Goal: Find specific page/section: Find specific page/section

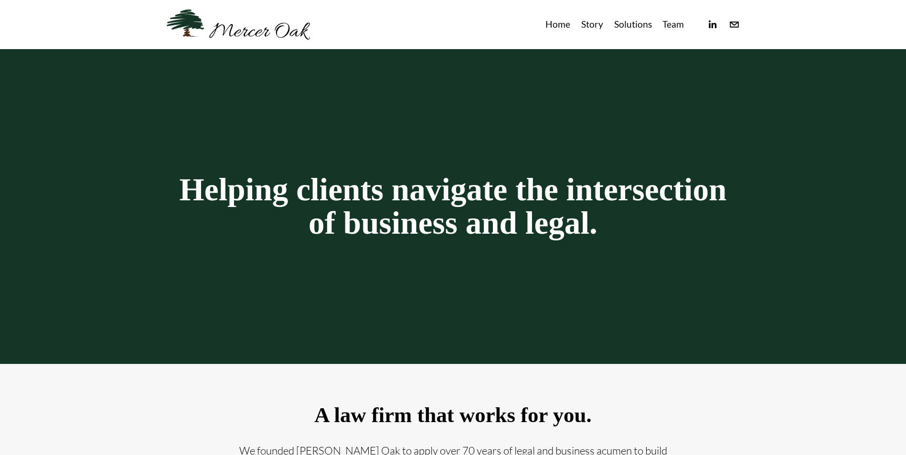
click at [680, 25] on link "Team" at bounding box center [672, 25] width 21 height 16
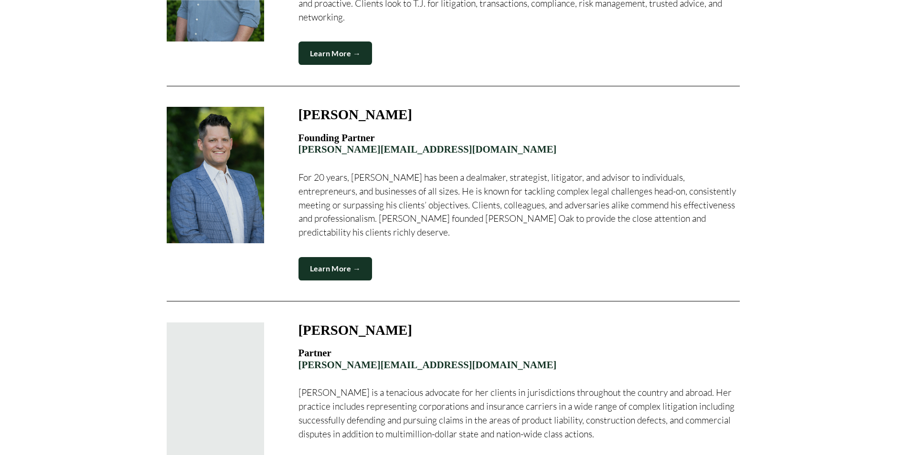
scroll to position [496, 0]
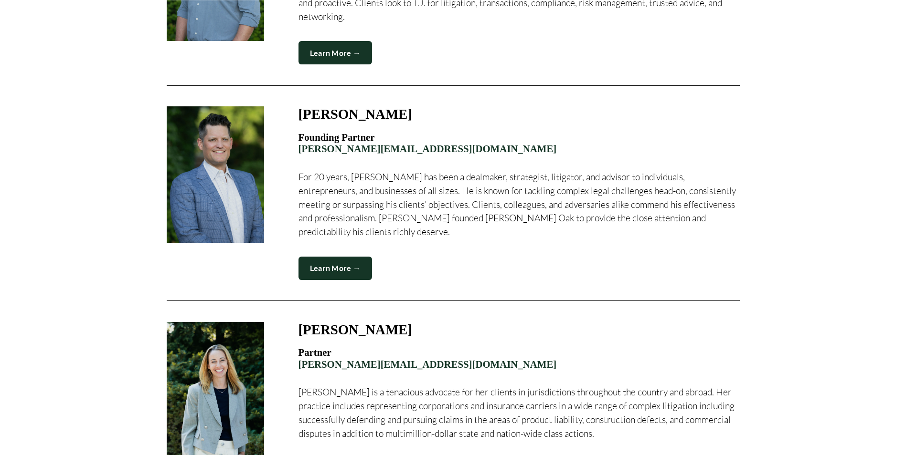
click at [617, 292] on div at bounding box center [452, 301] width 589 height 26
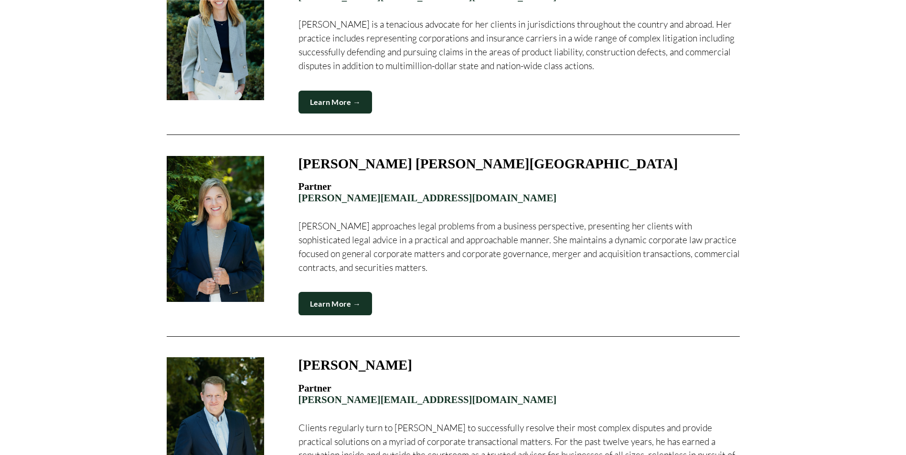
scroll to position [865, 0]
click at [762, 299] on div "[PERSON_NAME] Founding Partner [EMAIL_ADDRESS][DOMAIN_NAME] T.J. has advised bu…" at bounding box center [452, 139] width 627 height 1324
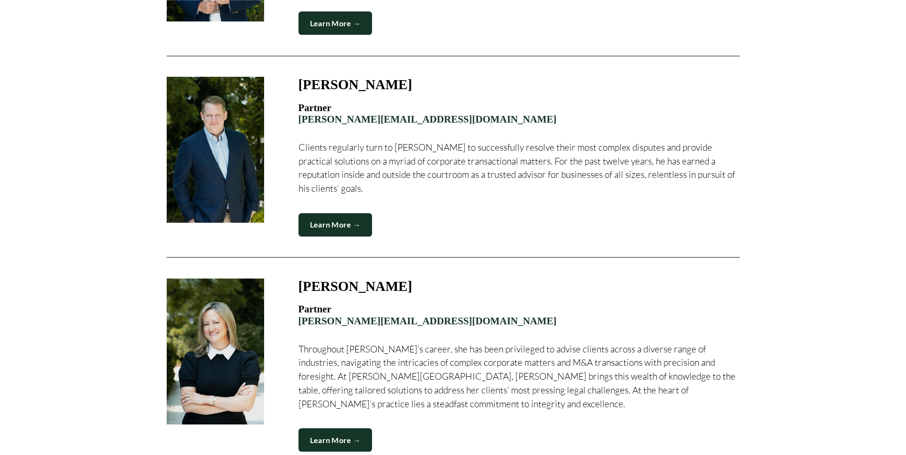
scroll to position [1295, 0]
